Goal: Task Accomplishment & Management: Complete application form

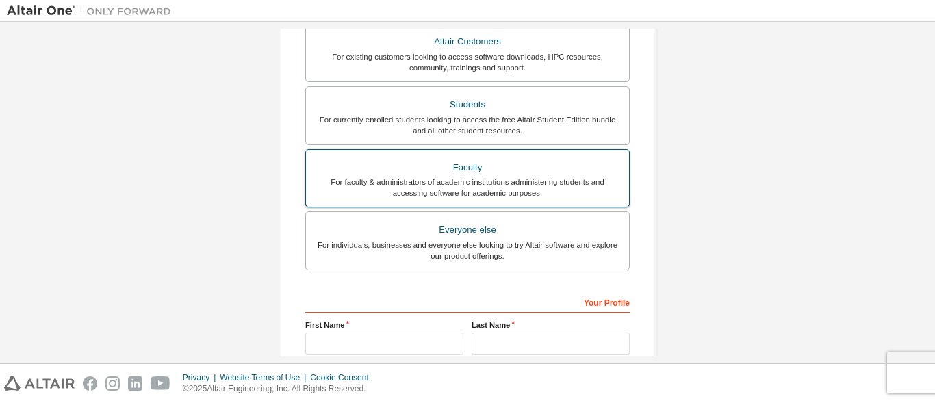
scroll to position [397, 0]
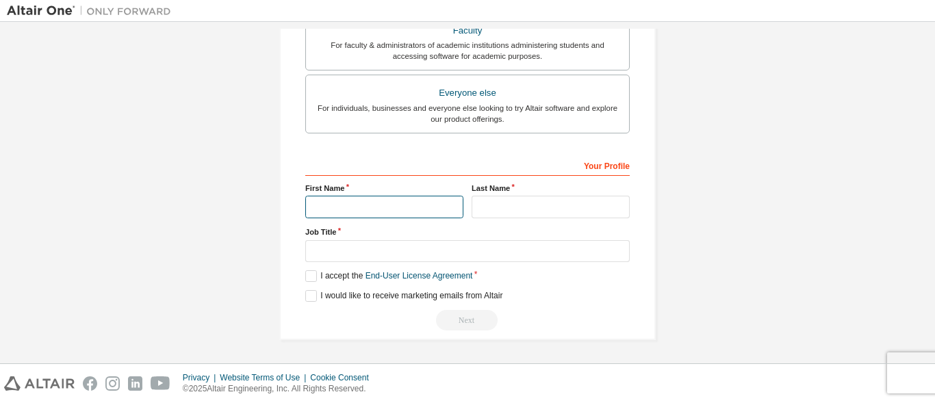
click at [401, 207] on input "text" at bounding box center [384, 207] width 158 height 23
type input "*******"
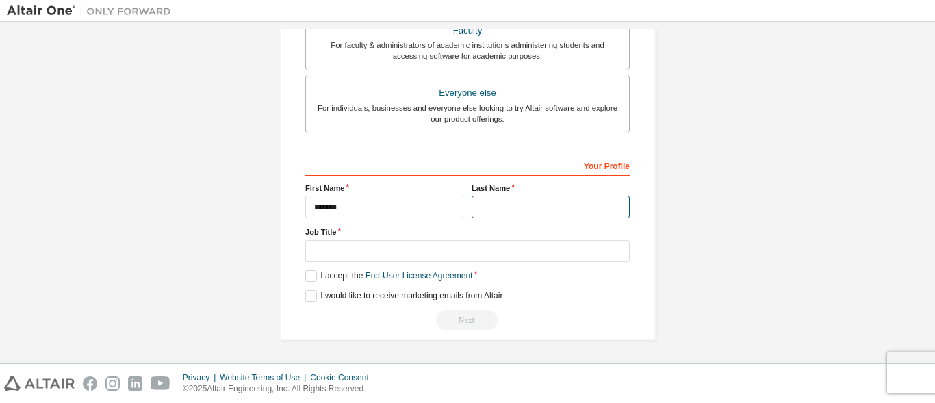
type input "****"
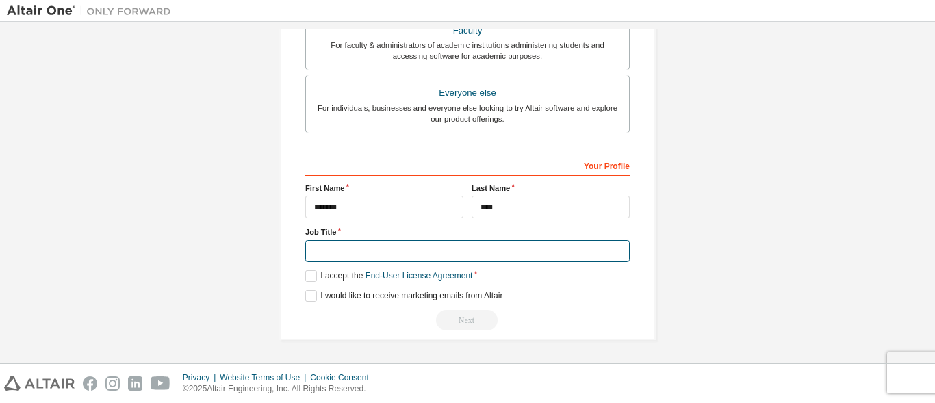
click at [402, 248] on input "text" at bounding box center [467, 251] width 324 height 23
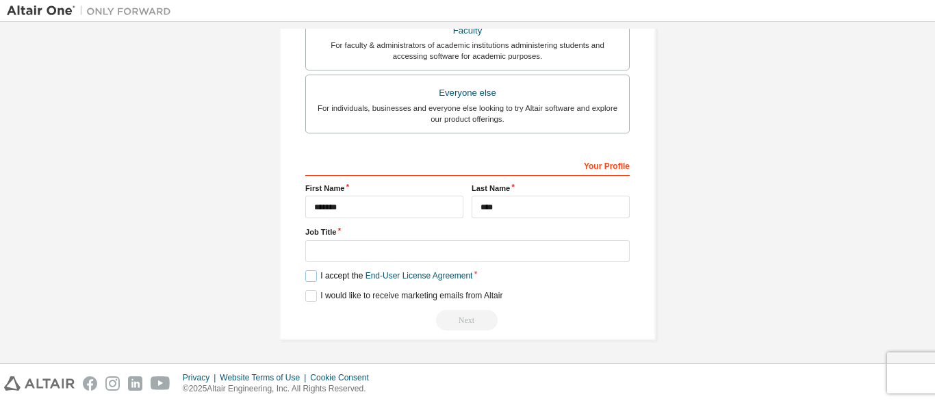
click at [307, 281] on label "I accept the End-User License Agreement" at bounding box center [388, 276] width 167 height 12
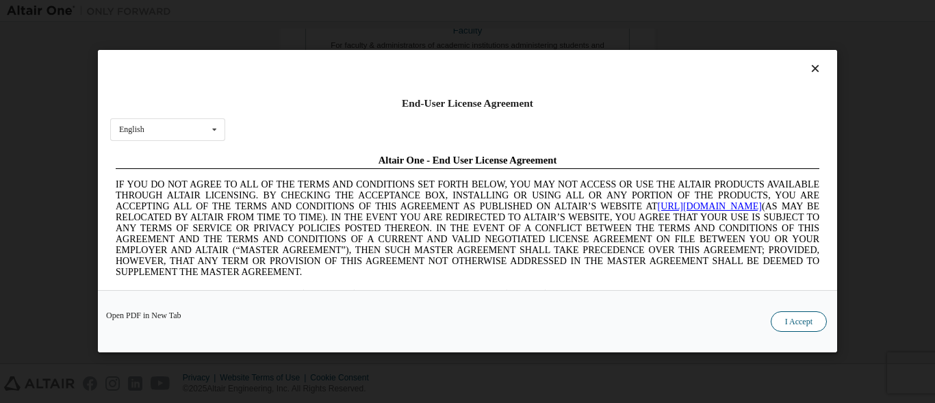
scroll to position [0, 0]
click at [810, 328] on button "I Accept" at bounding box center [799, 322] width 56 height 21
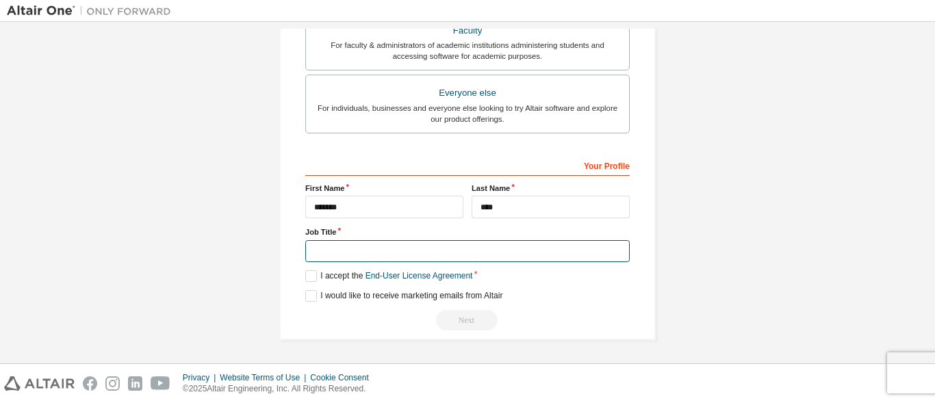
click at [377, 247] on input "text" at bounding box center [467, 251] width 324 height 23
type input "*"
type input "****"
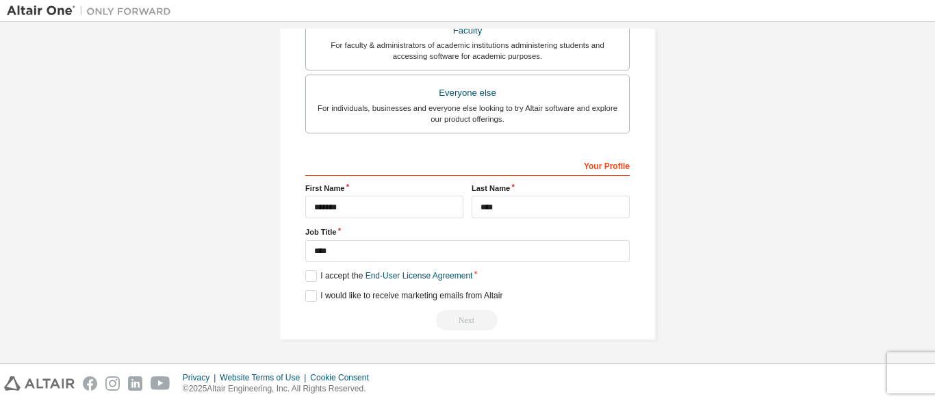
click at [454, 318] on div "Next" at bounding box center [467, 320] width 324 height 21
click at [455, 319] on div "Next" at bounding box center [467, 320] width 324 height 21
drag, startPoint x: 455, startPoint y: 319, endPoint x: 407, endPoint y: 317, distance: 47.9
click at [428, 320] on div "Next" at bounding box center [467, 320] width 324 height 21
click at [319, 292] on label "I would like to receive marketing emails from Altair" at bounding box center [403, 296] width 197 height 12
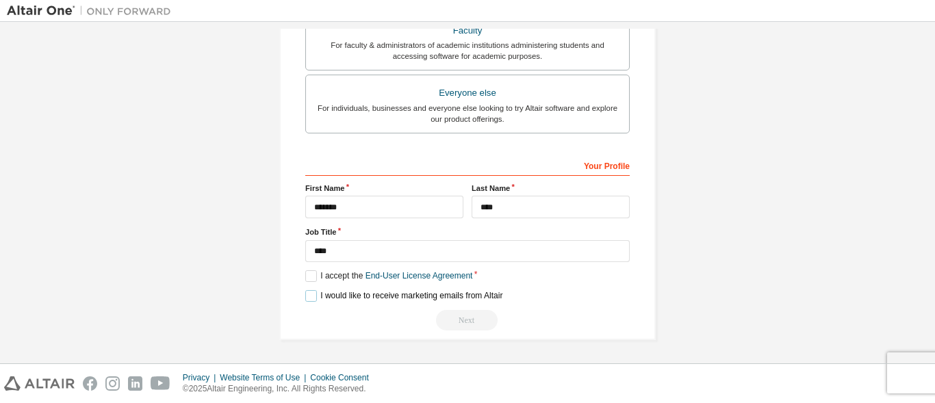
click at [313, 294] on label "I would like to receive marketing emails from Altair" at bounding box center [403, 296] width 197 height 12
